Goal: Information Seeking & Learning: Learn about a topic

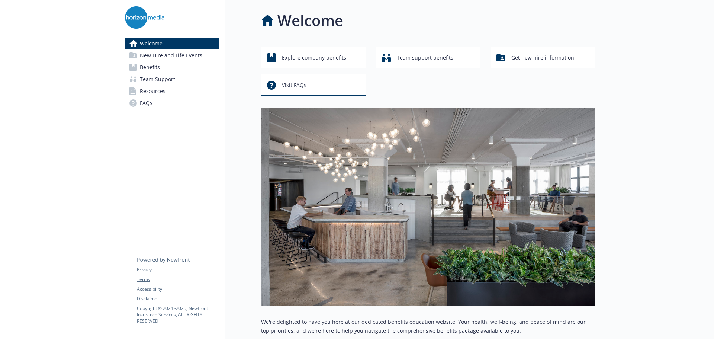
click at [149, 67] on span "Benefits" at bounding box center [150, 67] width 20 height 12
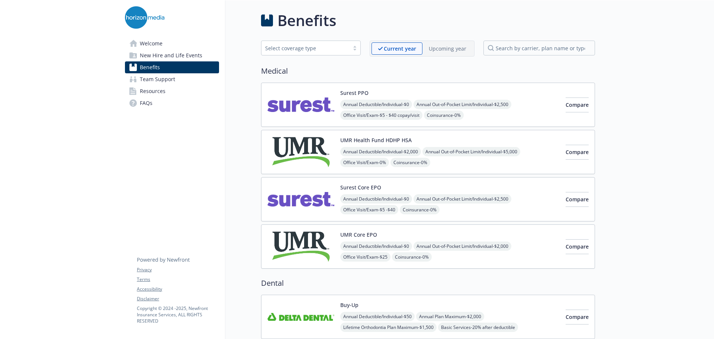
click at [310, 154] on img at bounding box center [301, 152] width 67 height 32
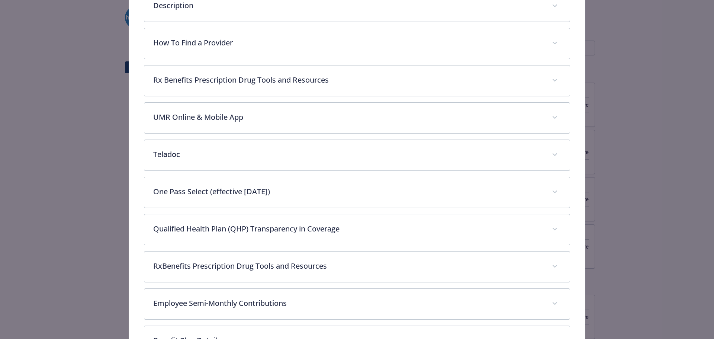
scroll to position [394, 0]
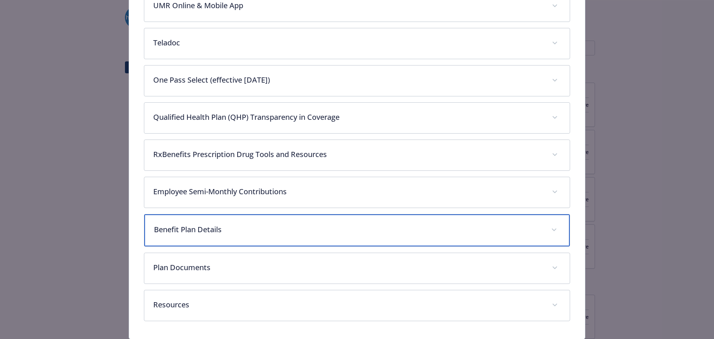
click at [191, 232] on p "Benefit Plan Details" at bounding box center [348, 229] width 389 height 11
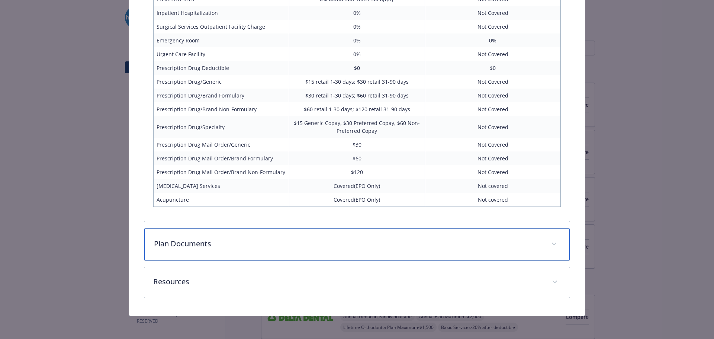
scroll to position [776, 0]
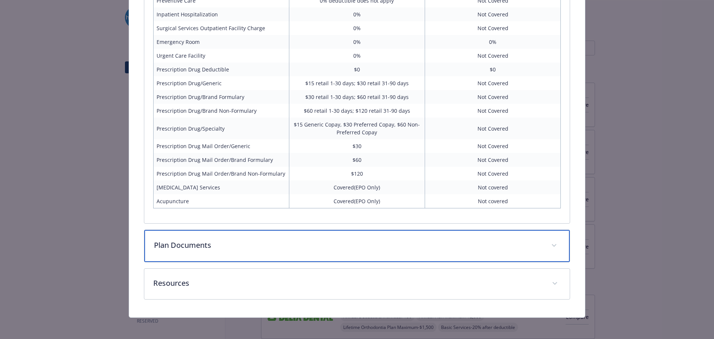
click at [283, 252] on div "Plan Documents" at bounding box center [357, 246] width 426 height 32
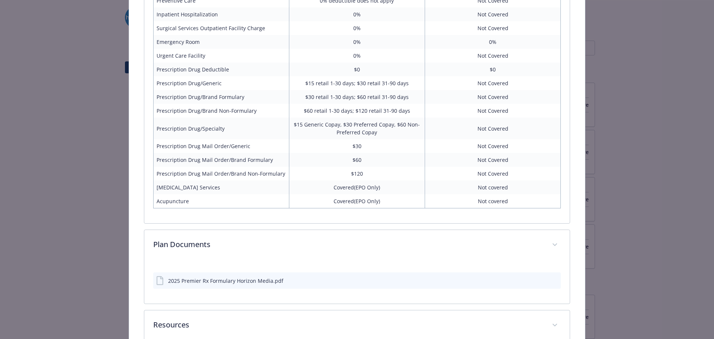
click at [230, 283] on div "2025 Premier Rx Formulary Horizon Media.pdf" at bounding box center [225, 281] width 115 height 8
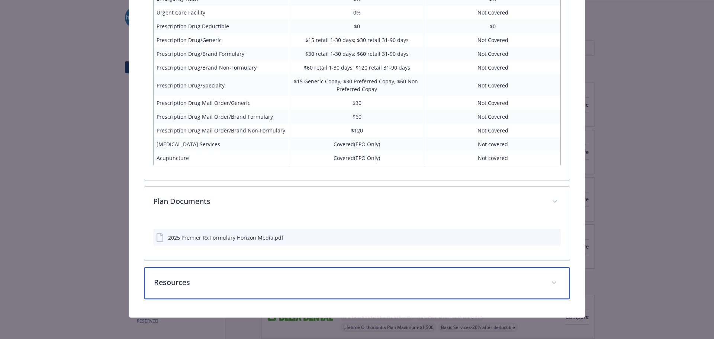
click at [237, 280] on p "Resources" at bounding box center [348, 282] width 389 height 11
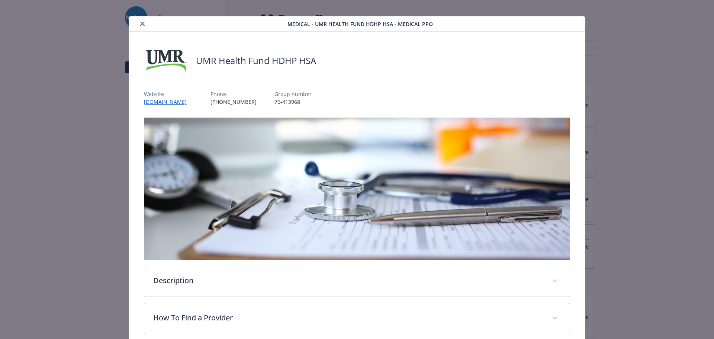
scroll to position [0, 0]
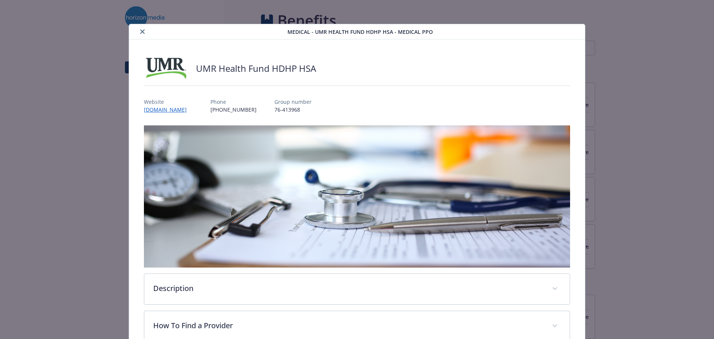
click at [143, 33] on icon "close" at bounding box center [142, 31] width 4 height 4
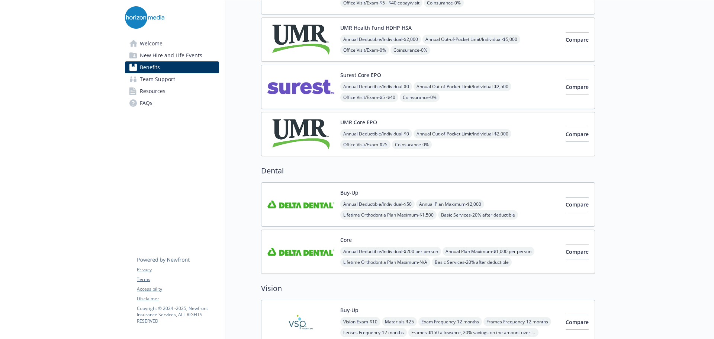
scroll to position [112, 0]
click at [319, 207] on img at bounding box center [301, 205] width 67 height 32
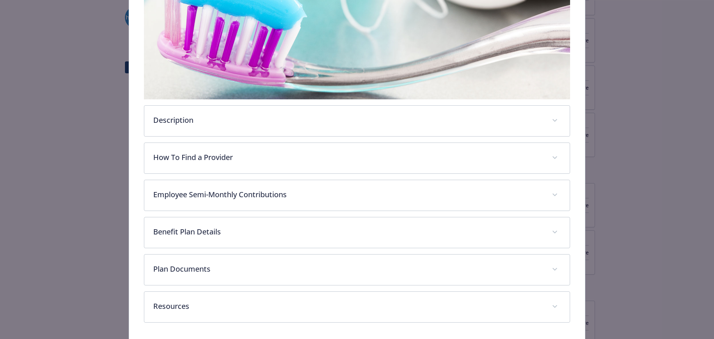
scroll to position [184, 0]
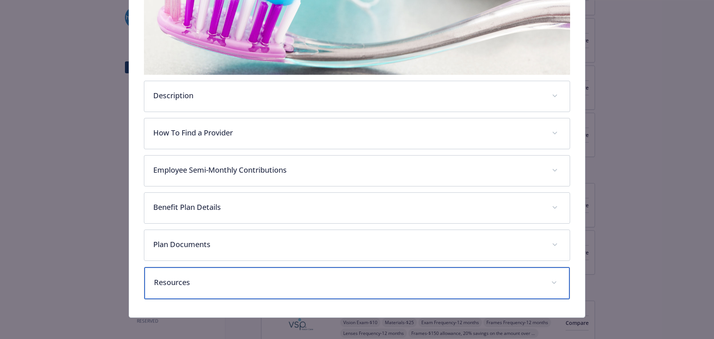
click at [219, 274] on div "Resources" at bounding box center [357, 283] width 426 height 32
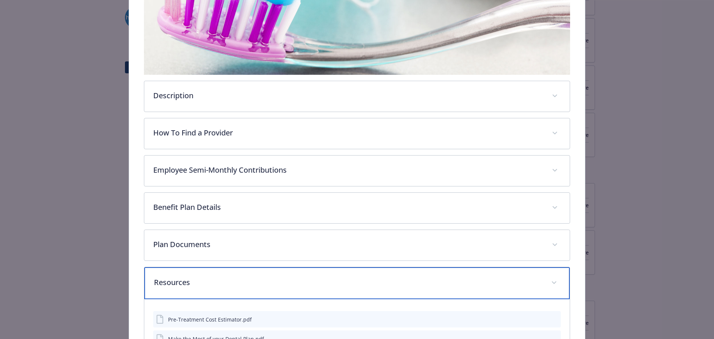
scroll to position [248, 0]
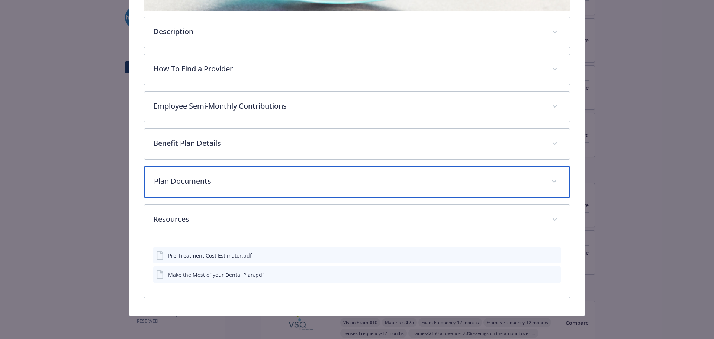
click at [212, 186] on div "Plan Documents" at bounding box center [357, 182] width 426 height 32
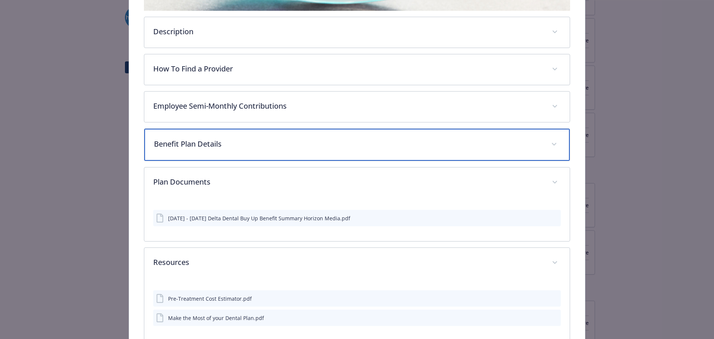
click at [204, 151] on div "Benefit Plan Details" at bounding box center [357, 145] width 426 height 32
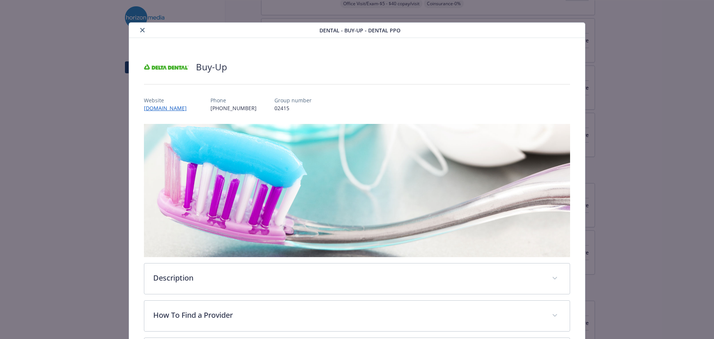
scroll to position [0, 0]
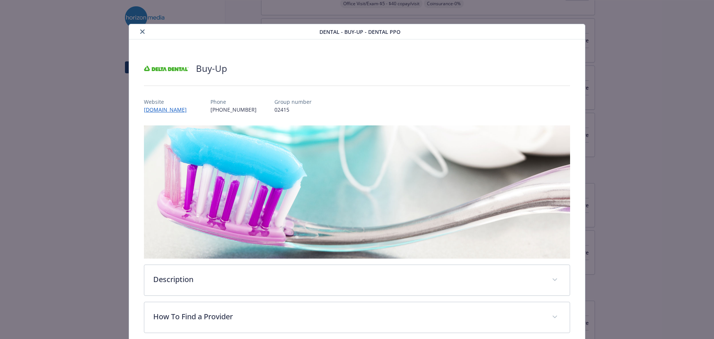
click at [142, 31] on icon "close" at bounding box center [142, 31] width 4 height 4
